Goal: Transaction & Acquisition: Purchase product/service

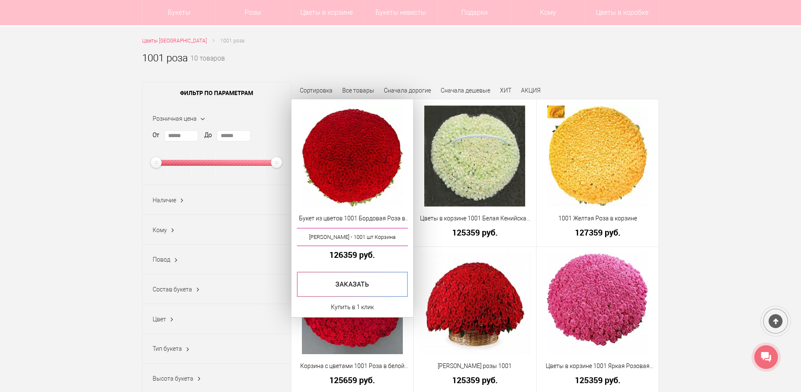
scroll to position [84, 0]
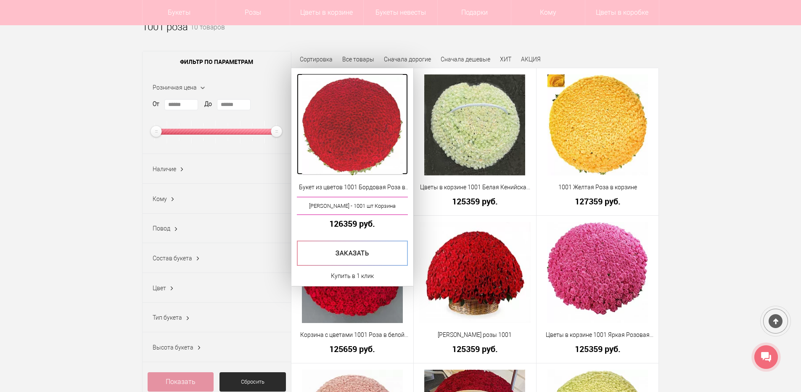
click at [379, 123] on img at bounding box center [352, 124] width 101 height 101
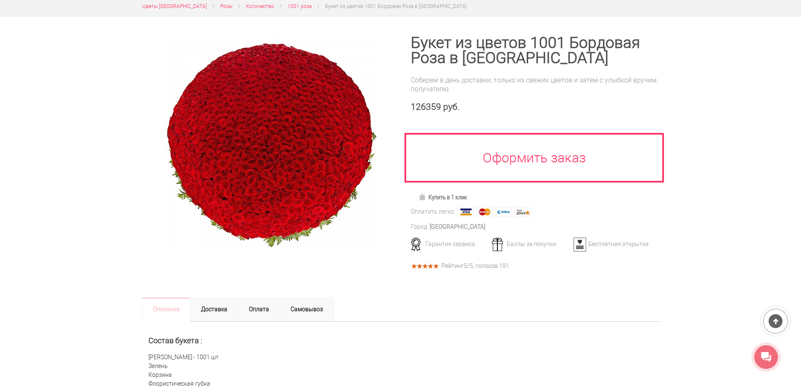
scroll to position [42, 0]
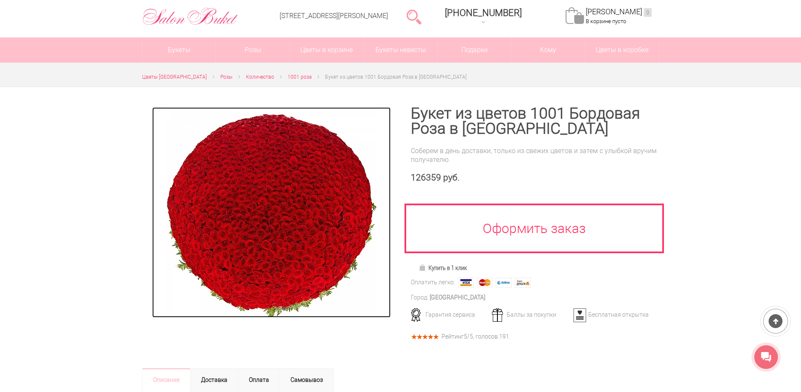
click at [290, 225] on img at bounding box center [271, 212] width 210 height 210
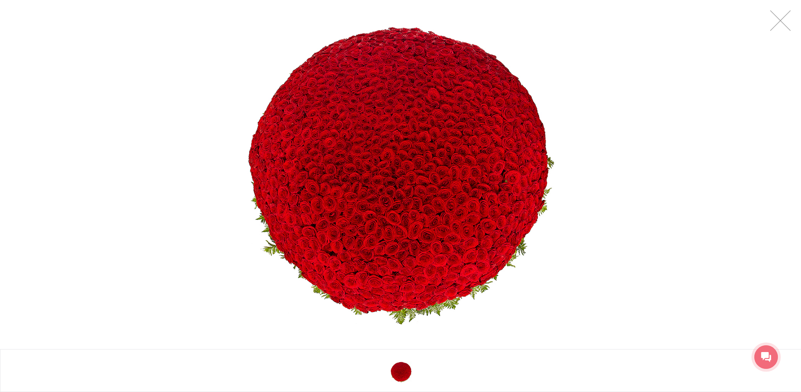
click at [639, 148] on div at bounding box center [400, 170] width 801 height 341
click at [782, 20] on link at bounding box center [780, 20] width 21 height 21
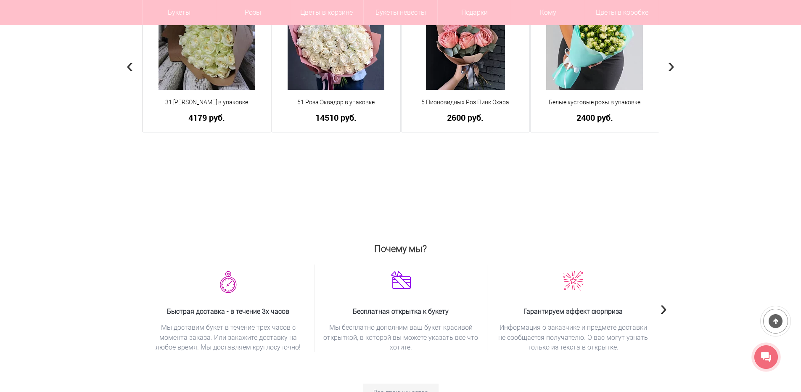
scroll to position [589, 0]
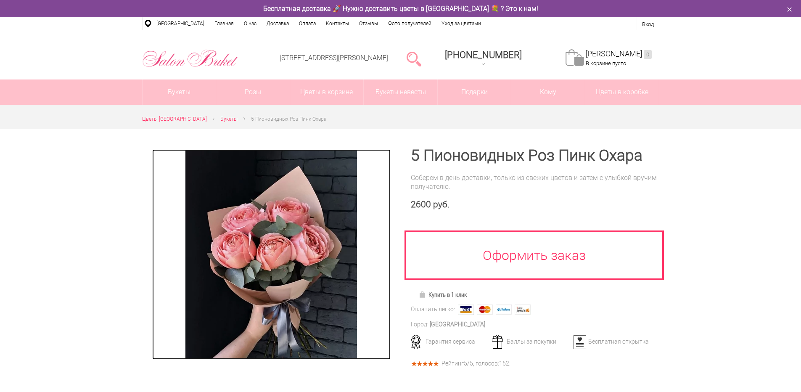
click at [280, 274] on img at bounding box center [271, 254] width 172 height 210
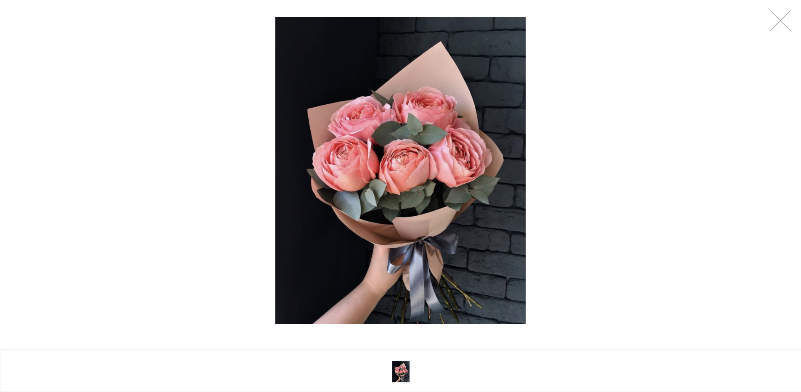
click at [637, 153] on div at bounding box center [400, 170] width 801 height 341
click at [637, 152] on div at bounding box center [400, 170] width 801 height 341
click at [793, 25] on div at bounding box center [400, 170] width 801 height 341
